Goal: Information Seeking & Learning: Check status

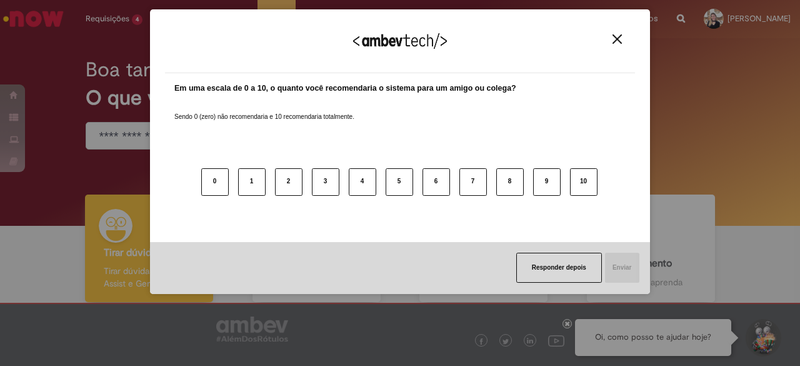
click at [622, 37] on button "Close" at bounding box center [617, 39] width 17 height 11
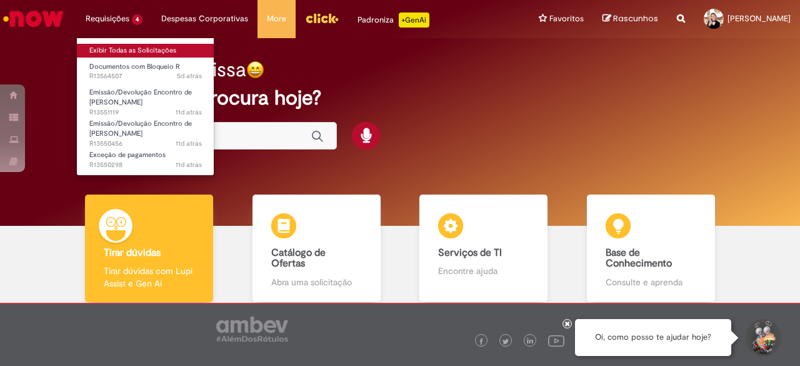
click at [115, 52] on link "Exibir Todas as Solicitações" at bounding box center [145, 51] width 137 height 14
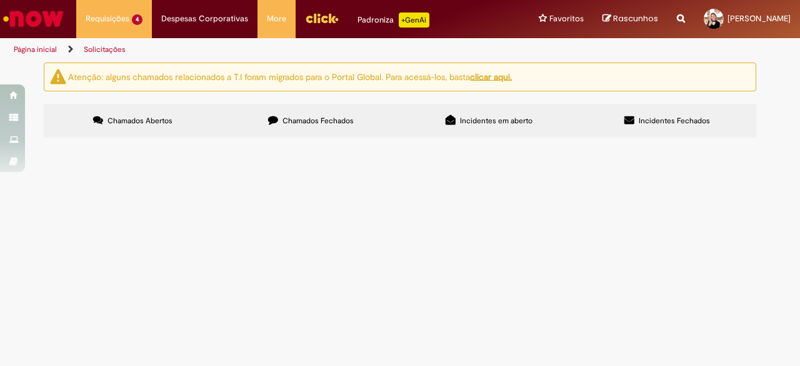
click at [0, 0] on button at bounding box center [0, 0] width 0 height 0
click at [202, 122] on label "Chamados Abertos" at bounding box center [133, 121] width 178 height 34
click at [0, 0] on button at bounding box center [0, 0] width 0 height 0
click at [0, 0] on span "Documentos com Bloqueio R" at bounding box center [0, 0] width 0 height 0
click at [0, 0] on span "Emissão/Devolução Encontro de [PERSON_NAME]" at bounding box center [0, 0] width 0 height 0
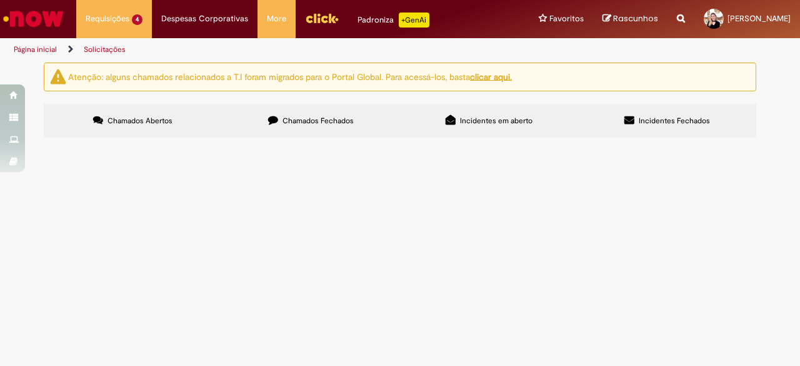
click at [0, 0] on span "Emissão/Devolução Encontro de [PERSON_NAME]" at bounding box center [0, 0] width 0 height 0
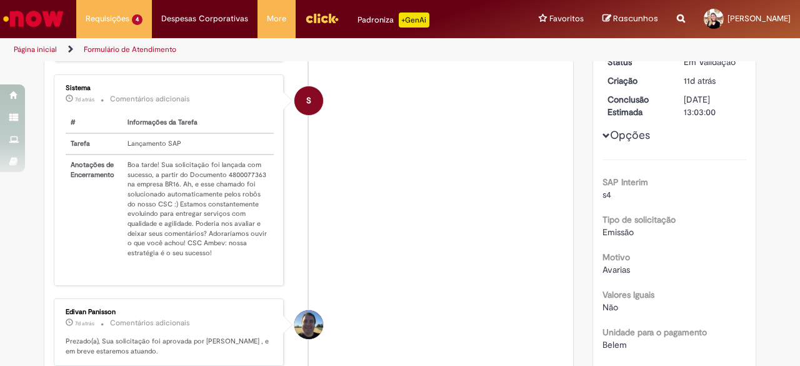
scroll to position [187, 0]
